Goal: Task Accomplishment & Management: Complete application form

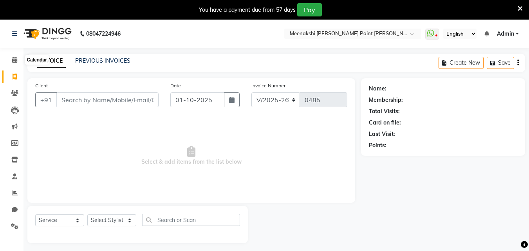
select select "8161"
select select "service"
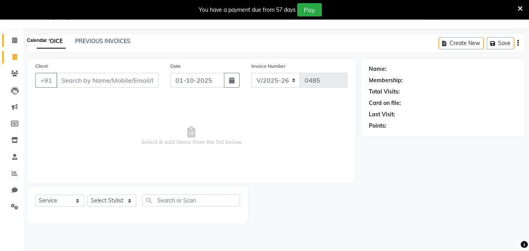
click at [16, 39] on icon at bounding box center [14, 40] width 5 height 6
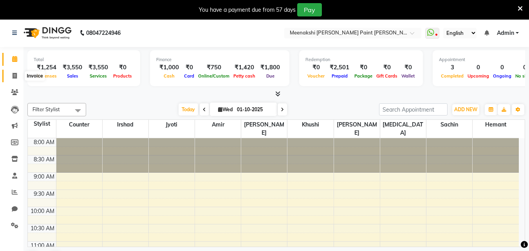
click at [13, 75] on icon at bounding box center [15, 76] width 4 height 6
select select "8161"
select select "service"
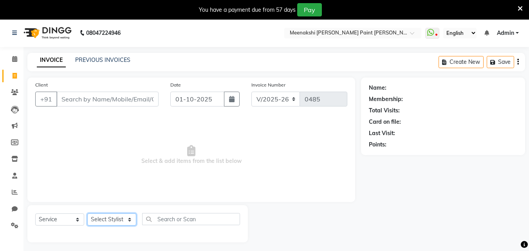
click at [121, 220] on select "Select Stylist [PERSON_NAME] counter [PERSON_NAME] [PERSON_NAME] [MEDICAL_DATA]…" at bounding box center [111, 219] width 49 height 12
select select "77148"
click at [87, 213] on select "Select Stylist [PERSON_NAME] counter [PERSON_NAME] [PERSON_NAME] [MEDICAL_DATA]…" at bounding box center [111, 219] width 49 height 12
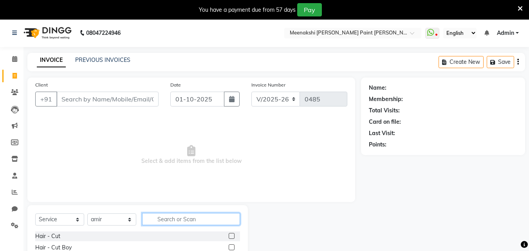
click at [195, 215] on input "text" at bounding box center [191, 219] width 98 height 12
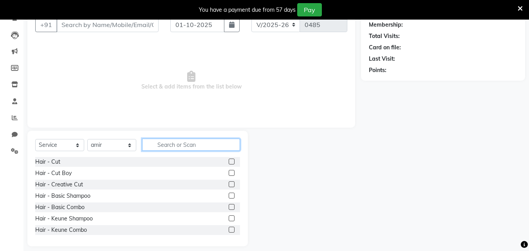
scroll to position [82, 0]
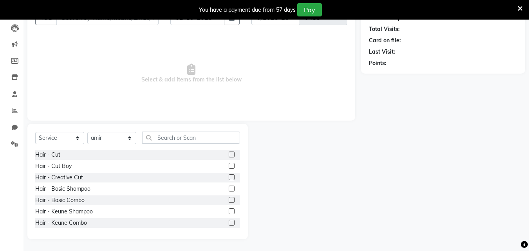
click at [229, 156] on label at bounding box center [232, 155] width 6 height 6
click at [229, 156] on input "checkbox" at bounding box center [231, 154] width 5 height 5
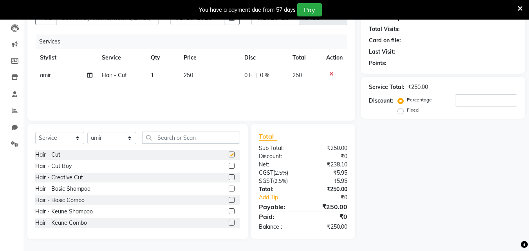
checkbox input "false"
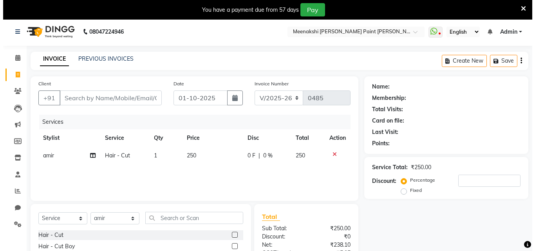
scroll to position [0, 0]
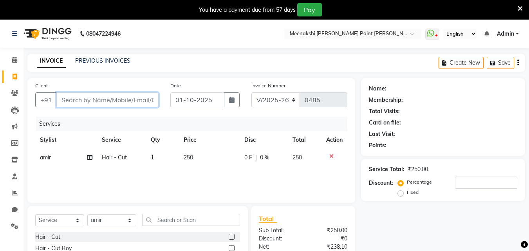
click at [141, 96] on input "Client" at bounding box center [107, 99] width 102 height 15
type input "7"
type input "0"
type input "7500112255"
click at [130, 102] on span "Add Client" at bounding box center [138, 100] width 31 height 8
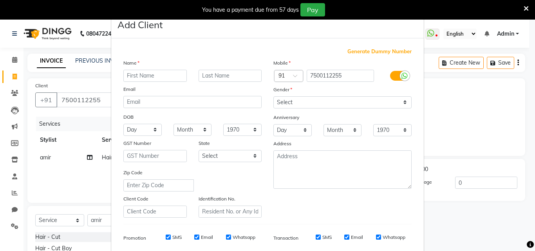
click at [161, 75] on input "text" at bounding box center [154, 76] width 63 height 12
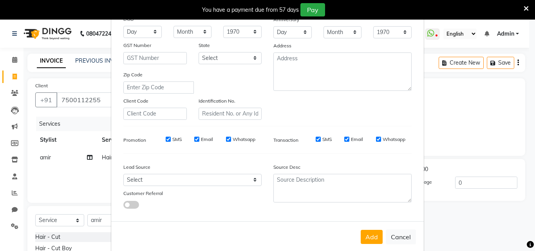
scroll to position [110, 0]
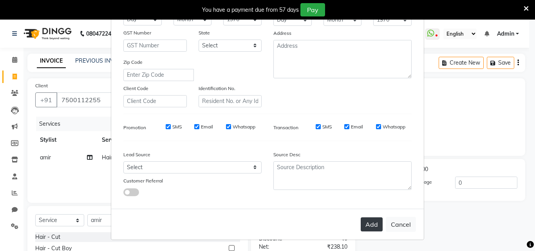
type input "[PERSON_NAME]"
click at [365, 219] on button "Add" at bounding box center [372, 224] width 22 height 14
click at [373, 215] on div "Add Cancel" at bounding box center [267, 224] width 313 height 31
click at [372, 223] on button "Add" at bounding box center [372, 224] width 22 height 14
click at [372, 221] on button "Add" at bounding box center [372, 224] width 22 height 14
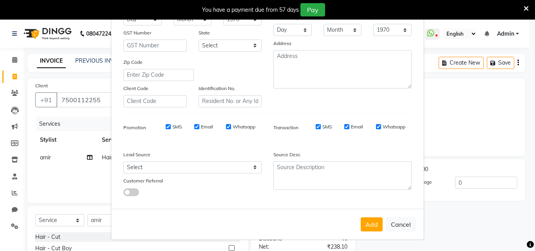
scroll to position [0, 0]
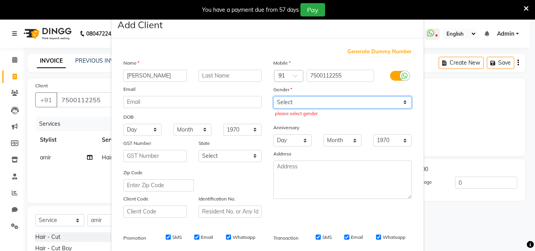
click at [323, 103] on select "Select [DEMOGRAPHIC_DATA] [DEMOGRAPHIC_DATA] Other Prefer Not To Say" at bounding box center [342, 102] width 138 height 12
select select "[DEMOGRAPHIC_DATA]"
click at [273, 96] on select "Select [DEMOGRAPHIC_DATA] [DEMOGRAPHIC_DATA] Other Prefer Not To Say" at bounding box center [342, 102] width 138 height 12
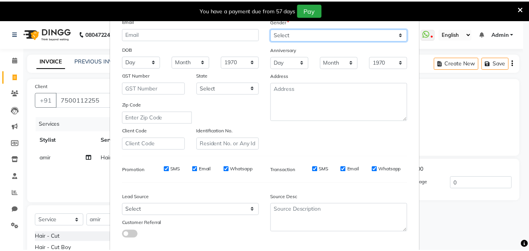
scroll to position [110, 0]
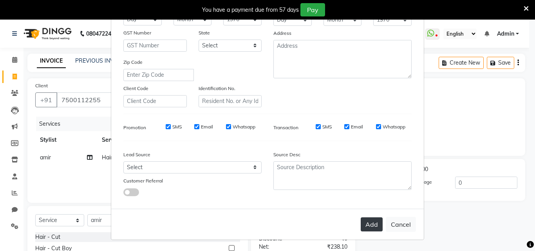
click at [368, 219] on button "Add" at bounding box center [372, 224] width 22 height 14
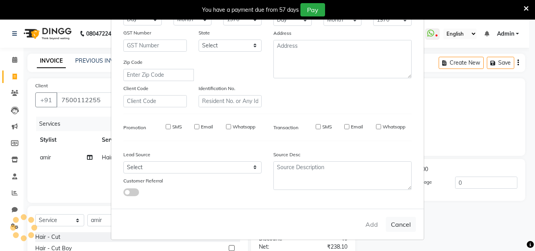
select select
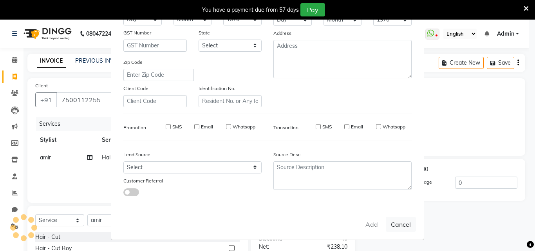
select select
checkbox input "false"
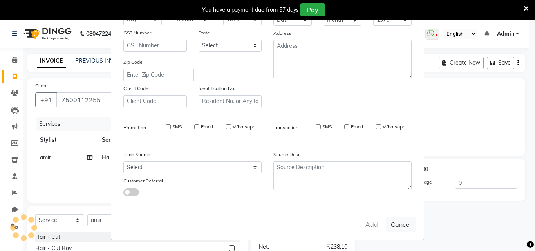
checkbox input "false"
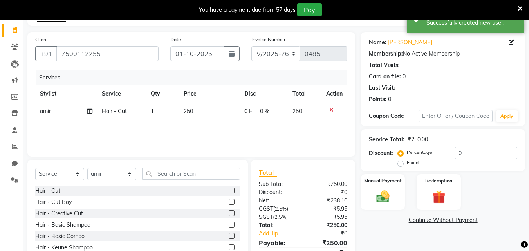
scroll to position [82, 0]
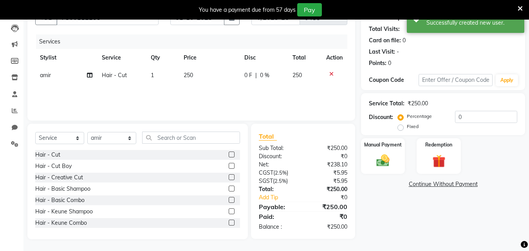
click at [190, 74] on span "250" at bounding box center [188, 75] width 9 height 7
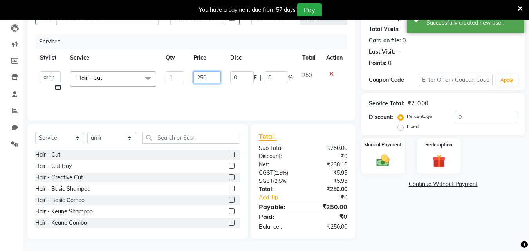
click at [204, 77] on input "250" at bounding box center [207, 77] width 27 height 12
type input "200"
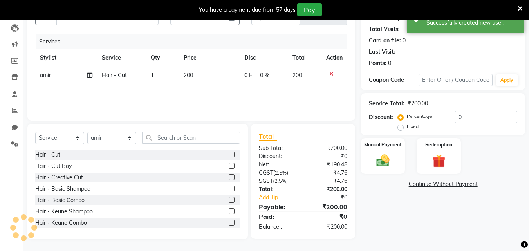
click at [223, 92] on div "Services Stylist Service Qty Price Disc Total Action amir Hair - Cut 1 200 0 F …" at bounding box center [191, 73] width 312 height 78
click at [387, 158] on img at bounding box center [383, 161] width 22 height 16
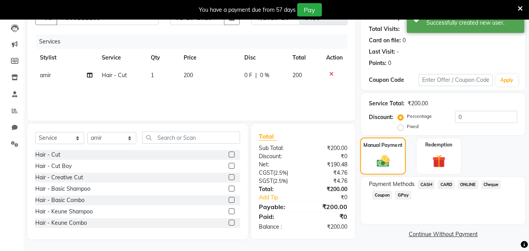
scroll to position [83, 0]
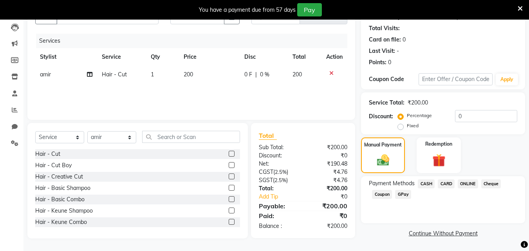
click at [407, 193] on span "GPay" at bounding box center [403, 194] width 16 height 9
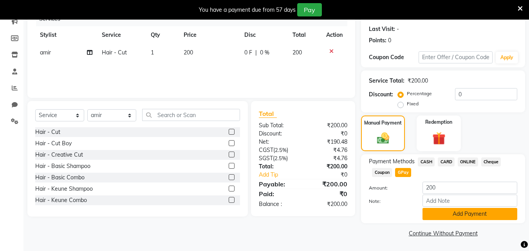
click at [431, 214] on button "Add Payment" at bounding box center [470, 214] width 95 height 12
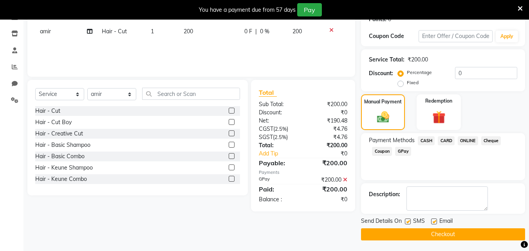
scroll to position [127, 0]
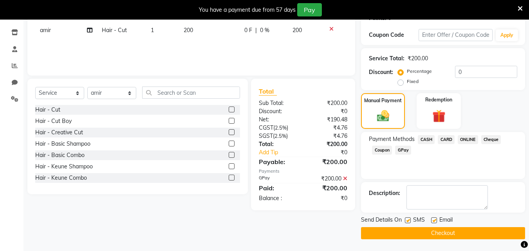
click at [438, 231] on button "Checkout" at bounding box center [443, 233] width 164 height 12
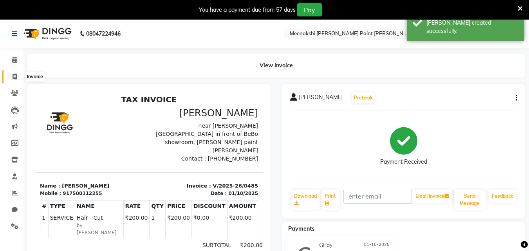
click at [14, 76] on icon at bounding box center [15, 77] width 4 height 6
select select "service"
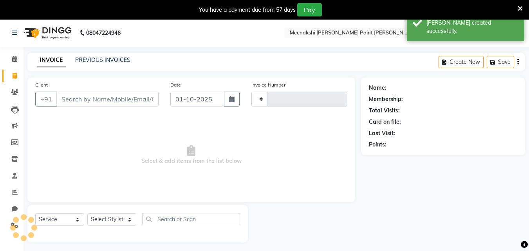
type input "0486"
select select "8161"
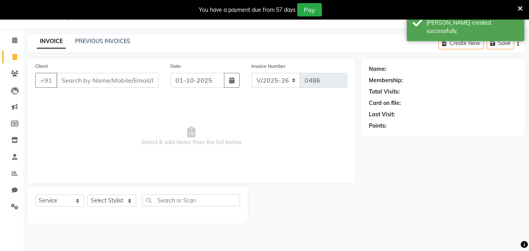
click at [112, 79] on input "Client" at bounding box center [107, 80] width 102 height 15
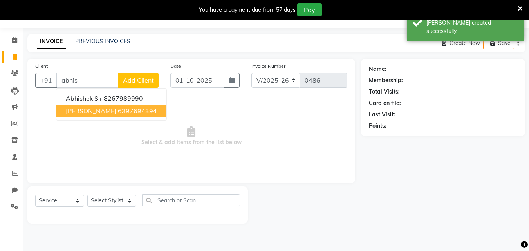
click at [116, 108] on span "[PERSON_NAME]" at bounding box center [91, 111] width 51 height 8
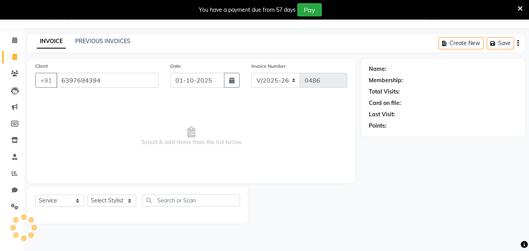
type input "6397694394"
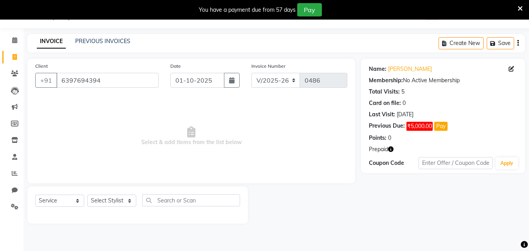
click at [393, 146] on icon "button" at bounding box center [390, 148] width 5 height 5
click at [390, 172] on div "Name: [PERSON_NAME] Membership: No Active Membership Total Visits: 5 Card on fi…" at bounding box center [443, 116] width 164 height 114
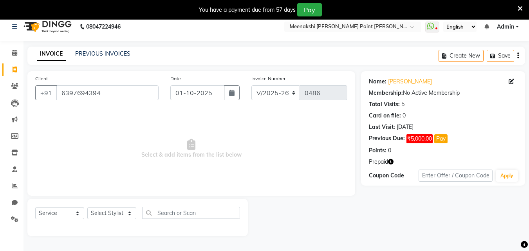
scroll to position [0, 0]
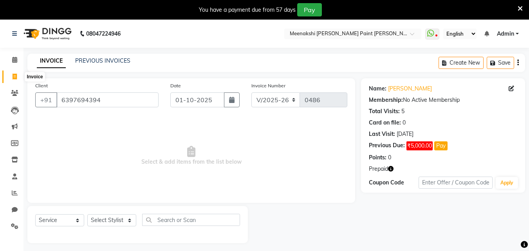
click at [13, 74] on icon at bounding box center [15, 77] width 4 height 6
click at [393, 168] on icon "button" at bounding box center [390, 168] width 5 height 5
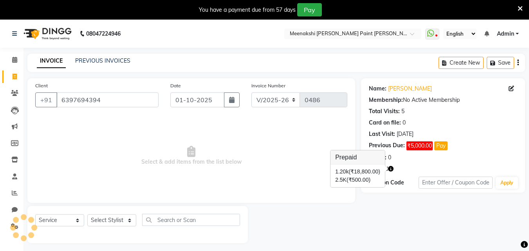
click at [414, 163] on div "Name: [PERSON_NAME] Membership: No Active Membership Total Visits: 5 Card on fi…" at bounding box center [443, 135] width 164 height 114
